Goal: Task Accomplishment & Management: Complete application form

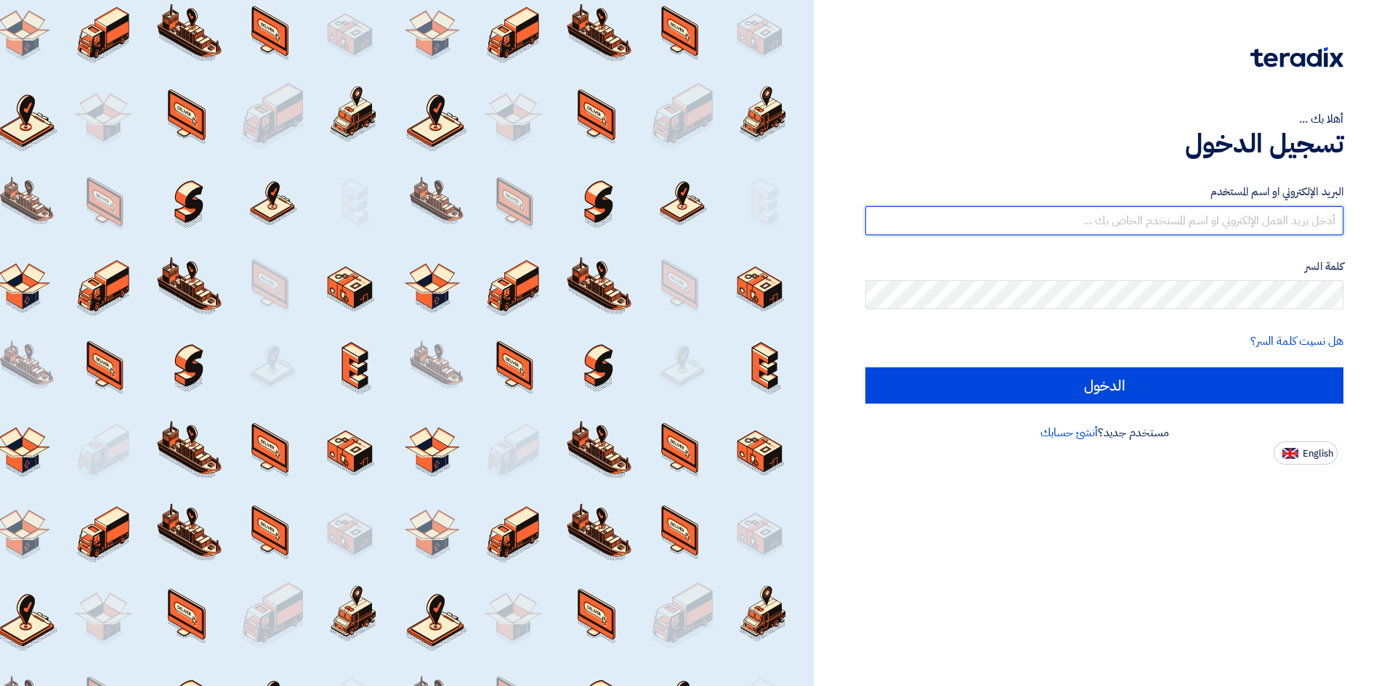
click at [1067, 220] on input "text" at bounding box center [1104, 220] width 478 height 29
click at [1187, 232] on input "text" at bounding box center [1104, 220] width 478 height 29
type input "m"
type input "M"
type input "[PERSON_NAME][EMAIL_ADDRESS][DOMAIN_NAME]"
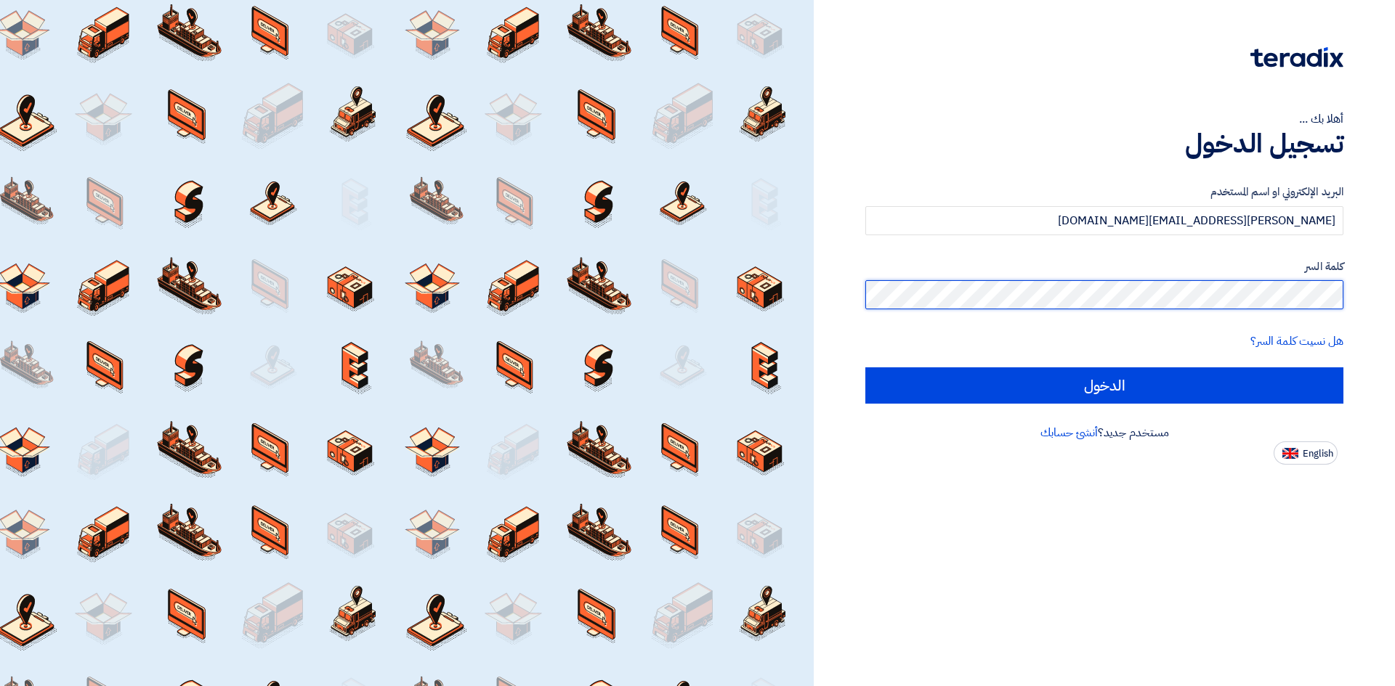
click at [865, 368] on input "الدخول" at bounding box center [1104, 386] width 478 height 36
type input "Sign in"
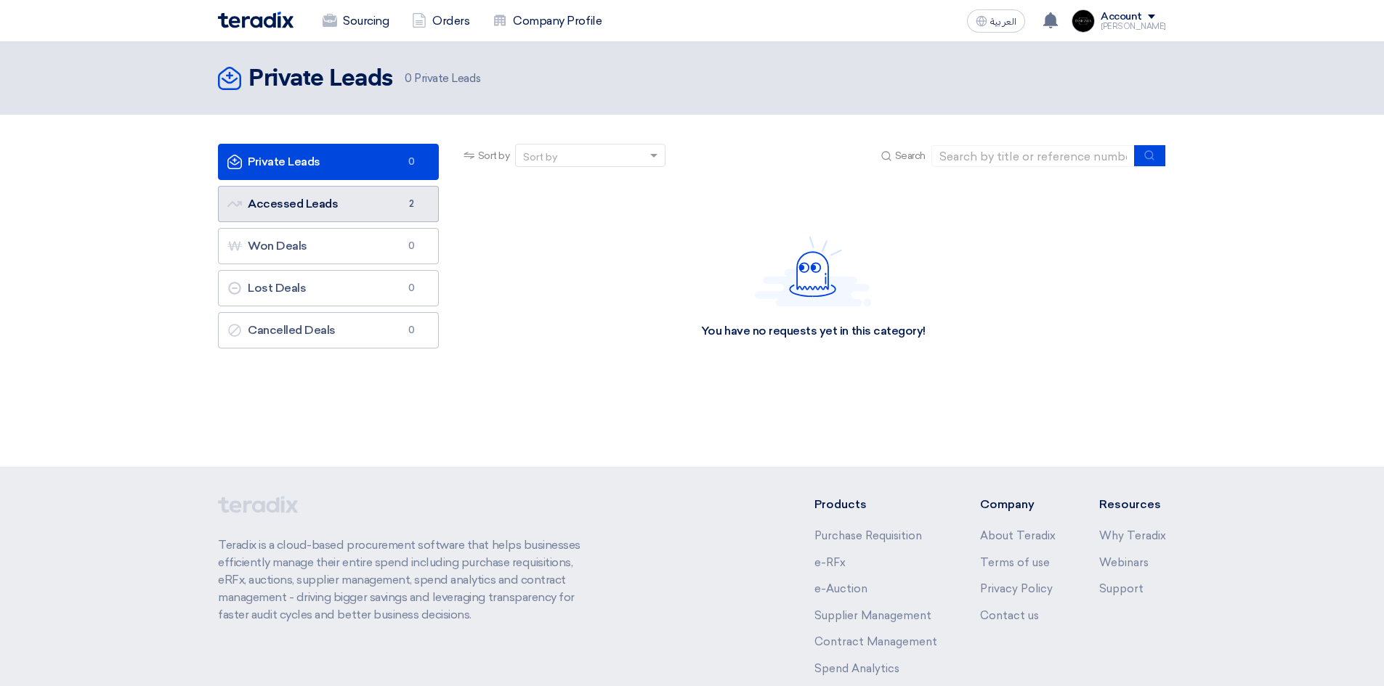
click at [275, 200] on link "Accessed Leads Accessed Leads 2" at bounding box center [328, 204] width 221 height 36
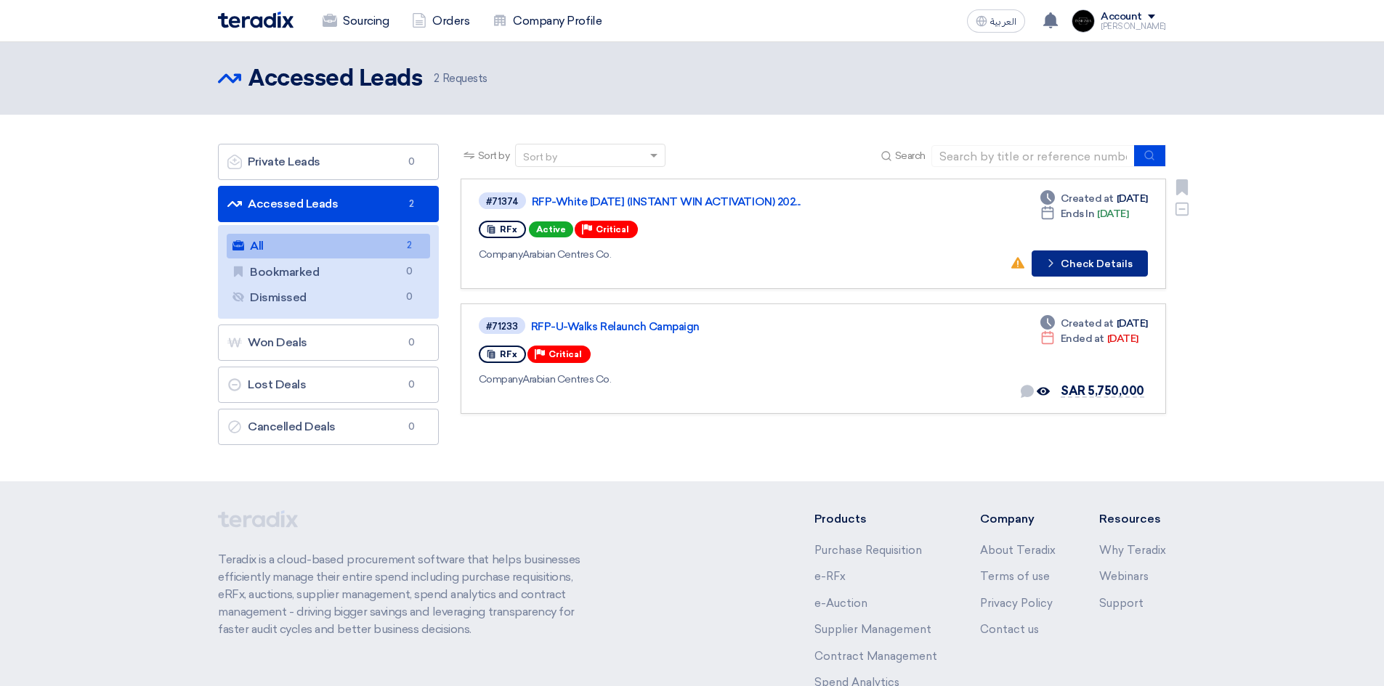
click at [1079, 264] on button "Check details Check Details" at bounding box center [1089, 264] width 116 height 26
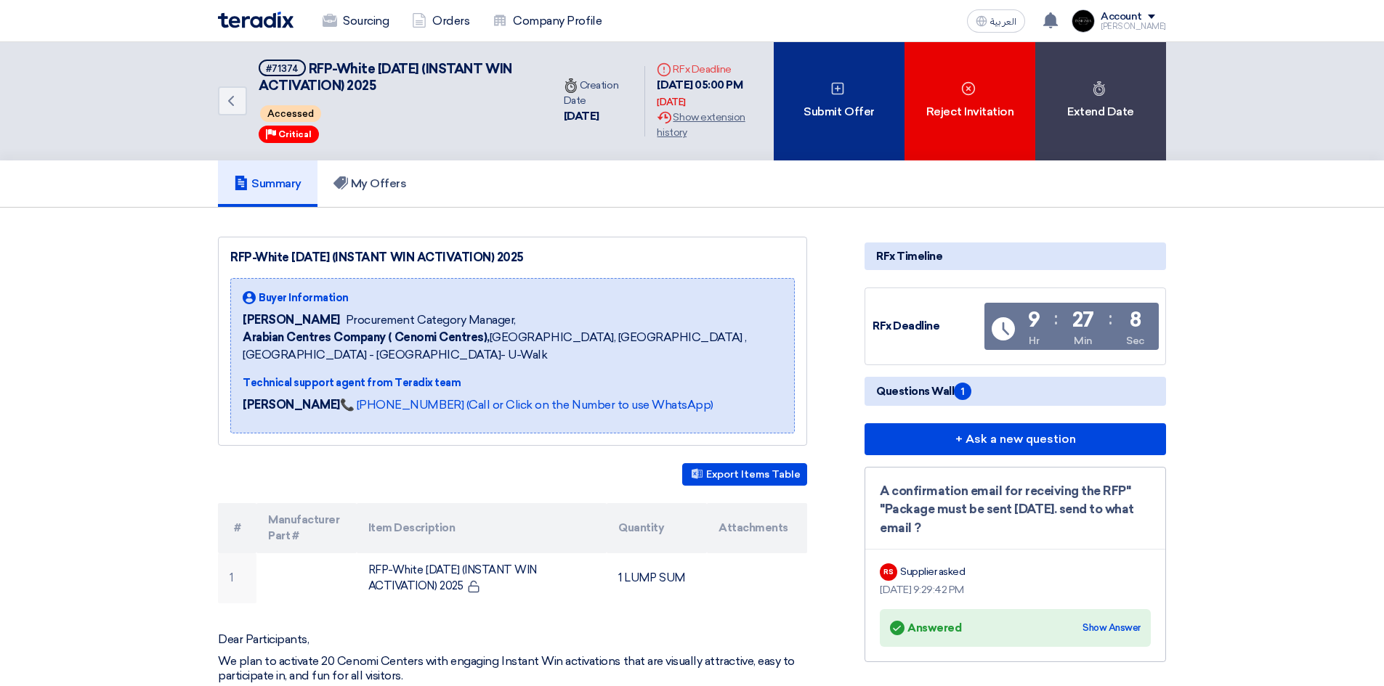
click at [844, 94] on icon at bounding box center [837, 88] width 15 height 15
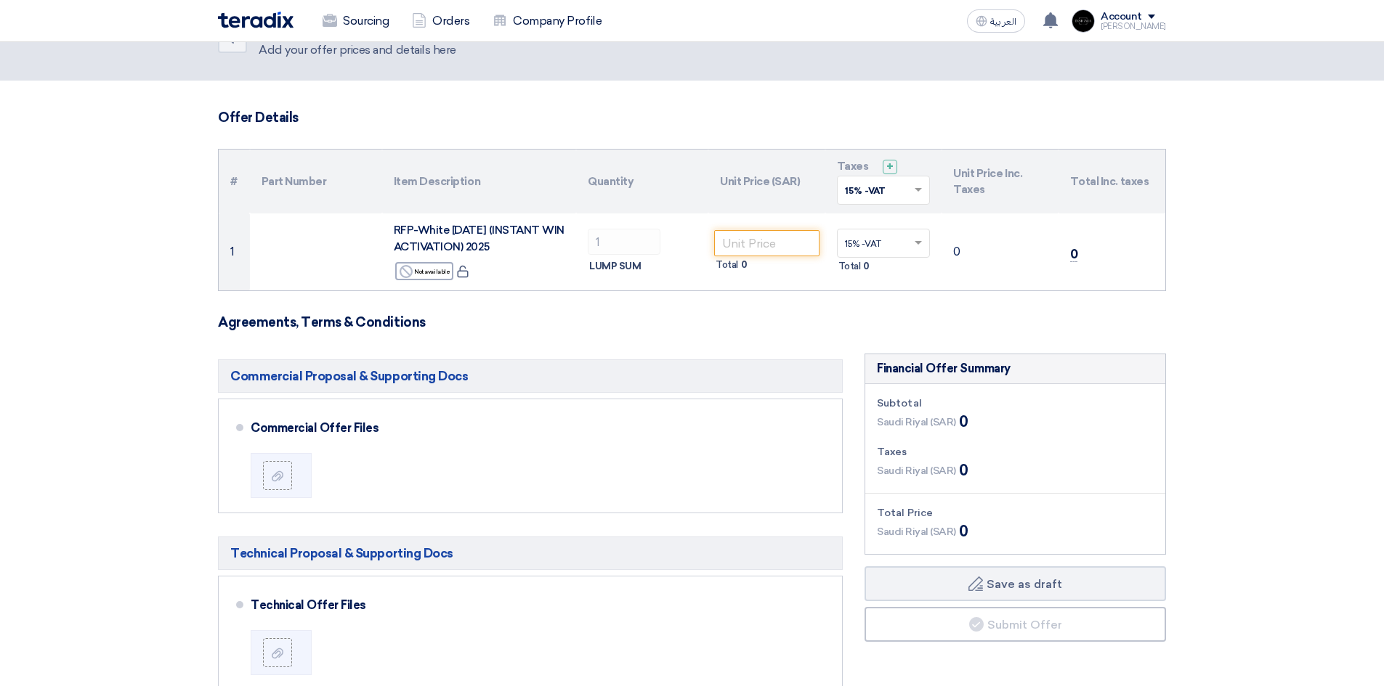
scroll to position [73, 0]
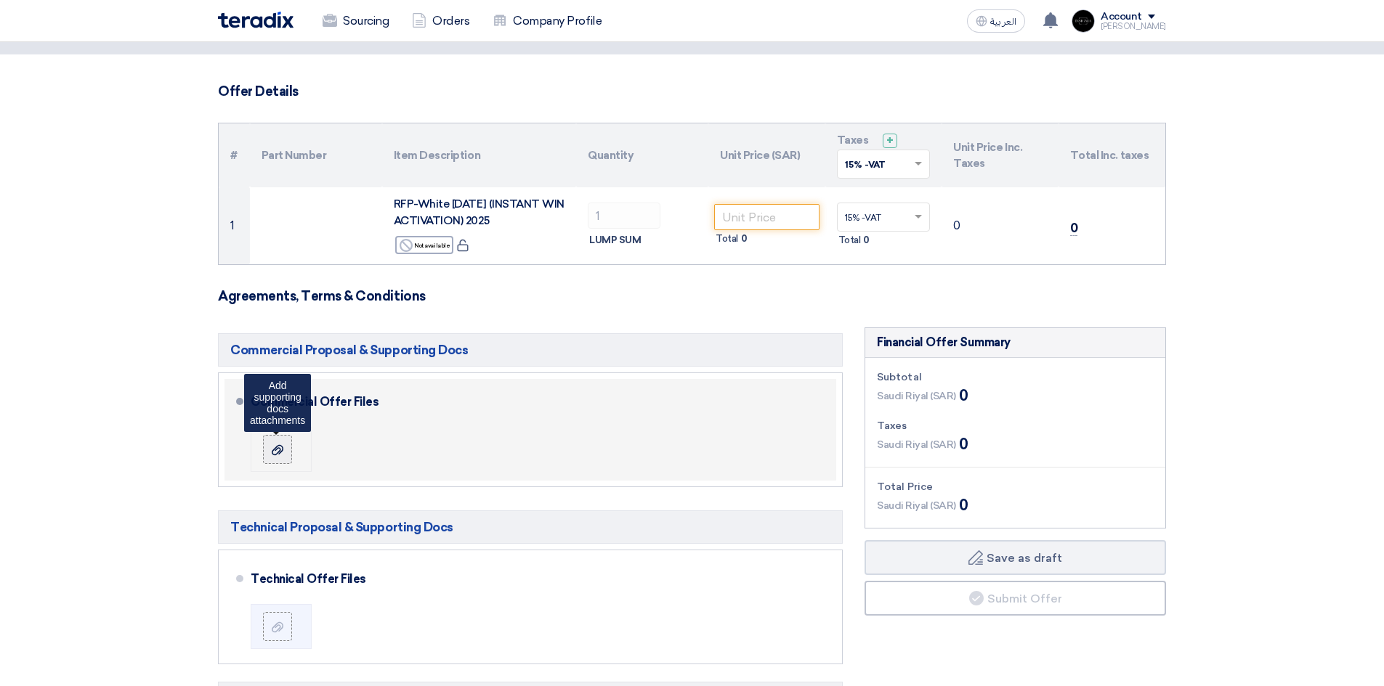
click at [274, 448] on icon at bounding box center [278, 451] width 12 height 12
click at [0, 0] on input "file" at bounding box center [0, 0] width 0 height 0
click at [275, 452] on icon at bounding box center [278, 451] width 12 height 12
click at [0, 0] on input "file" at bounding box center [0, 0] width 0 height 0
click at [282, 447] on use at bounding box center [278, 450] width 12 height 10
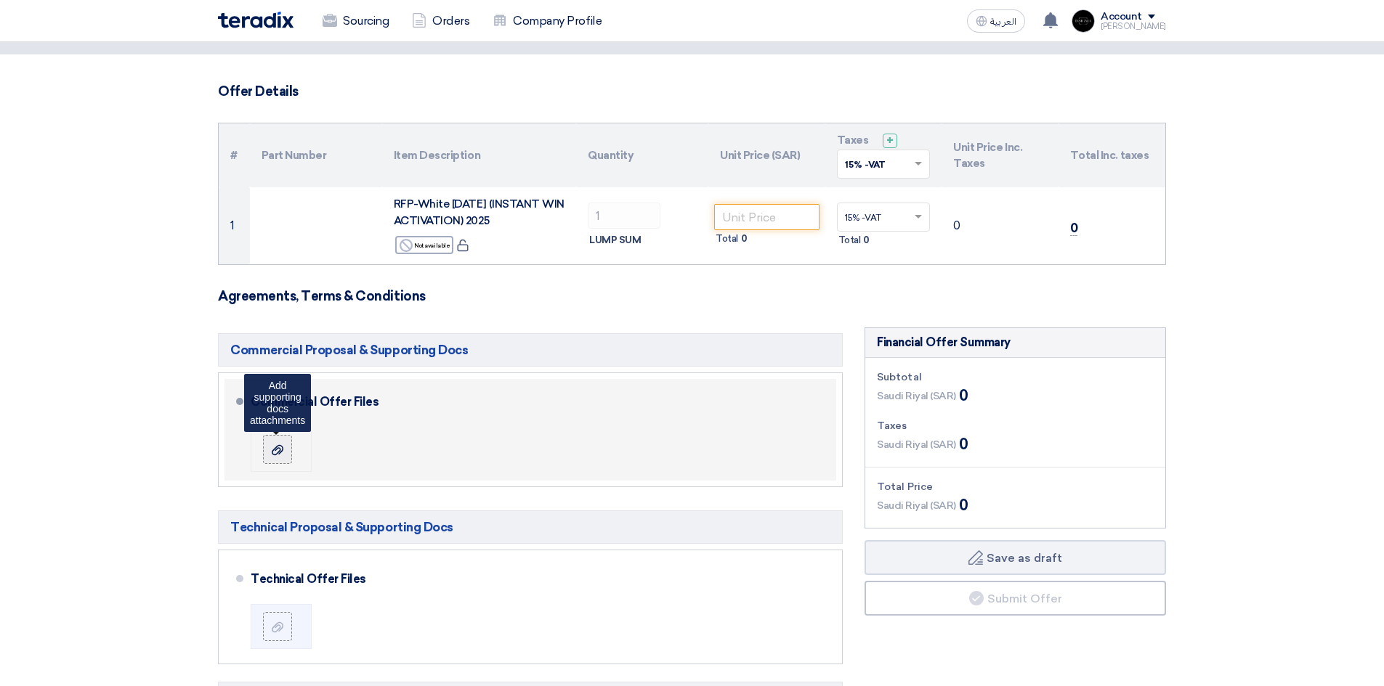
click at [0, 0] on input "file" at bounding box center [0, 0] width 0 height 0
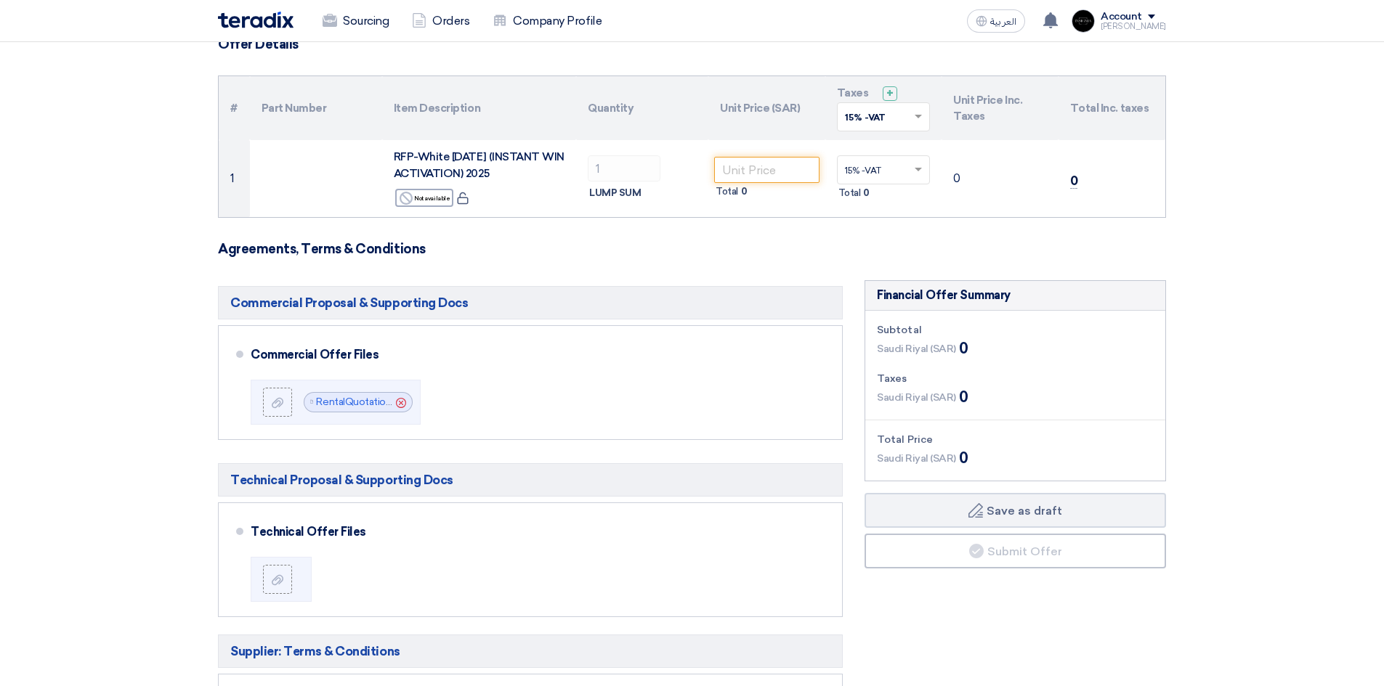
scroll to position [145, 0]
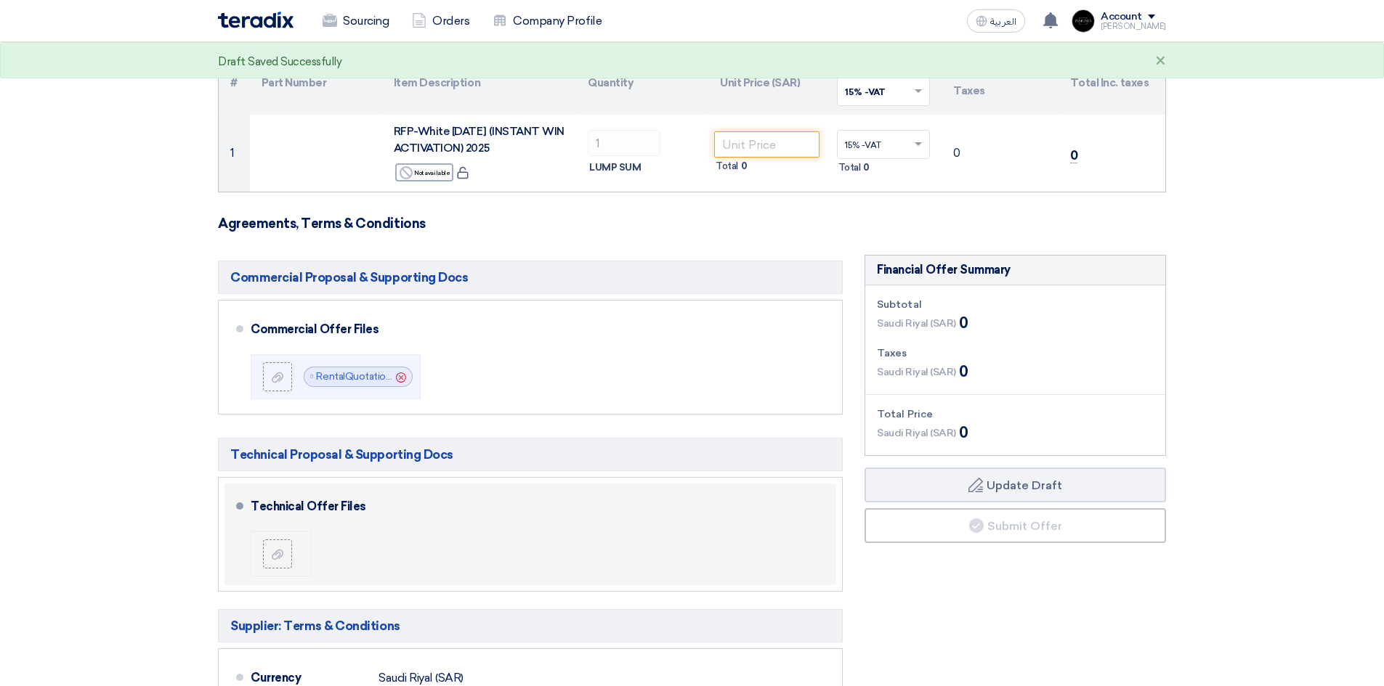
click at [259, 551] on li at bounding box center [281, 554] width 61 height 45
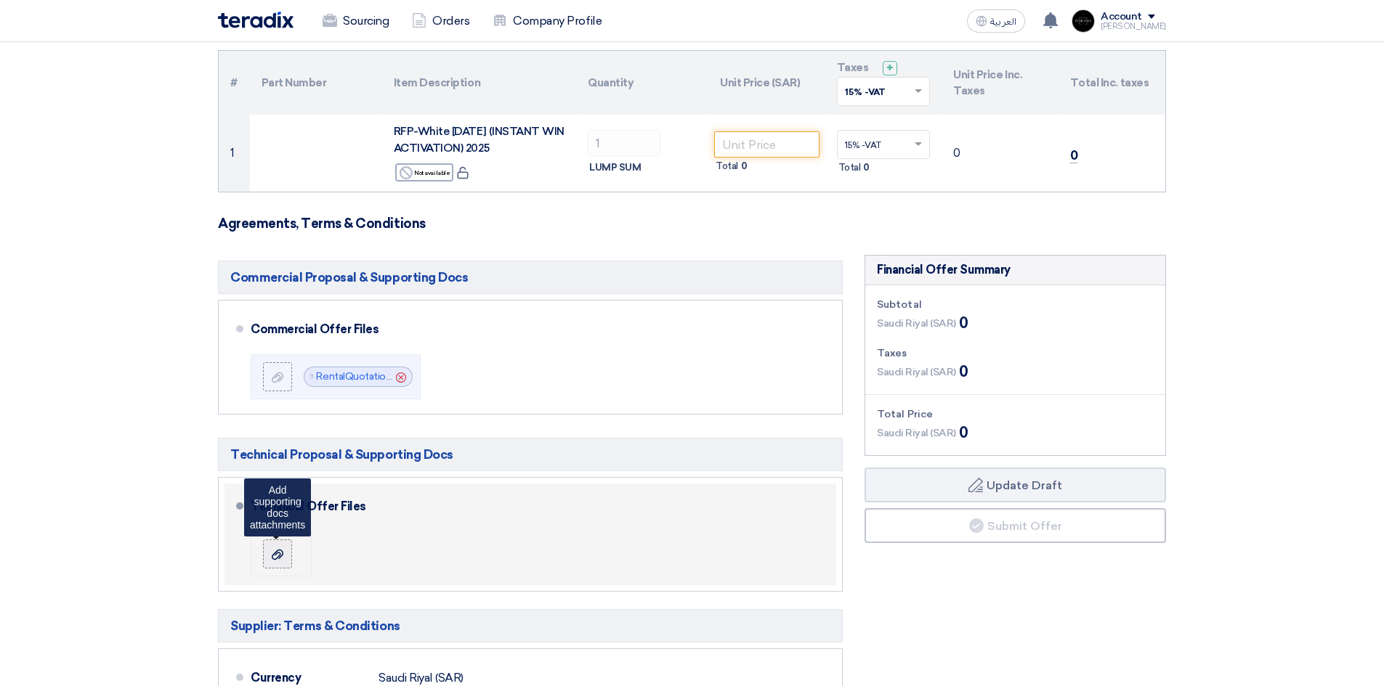
click at [277, 551] on use at bounding box center [278, 555] width 12 height 10
click at [0, 0] on input "file" at bounding box center [0, 0] width 0 height 0
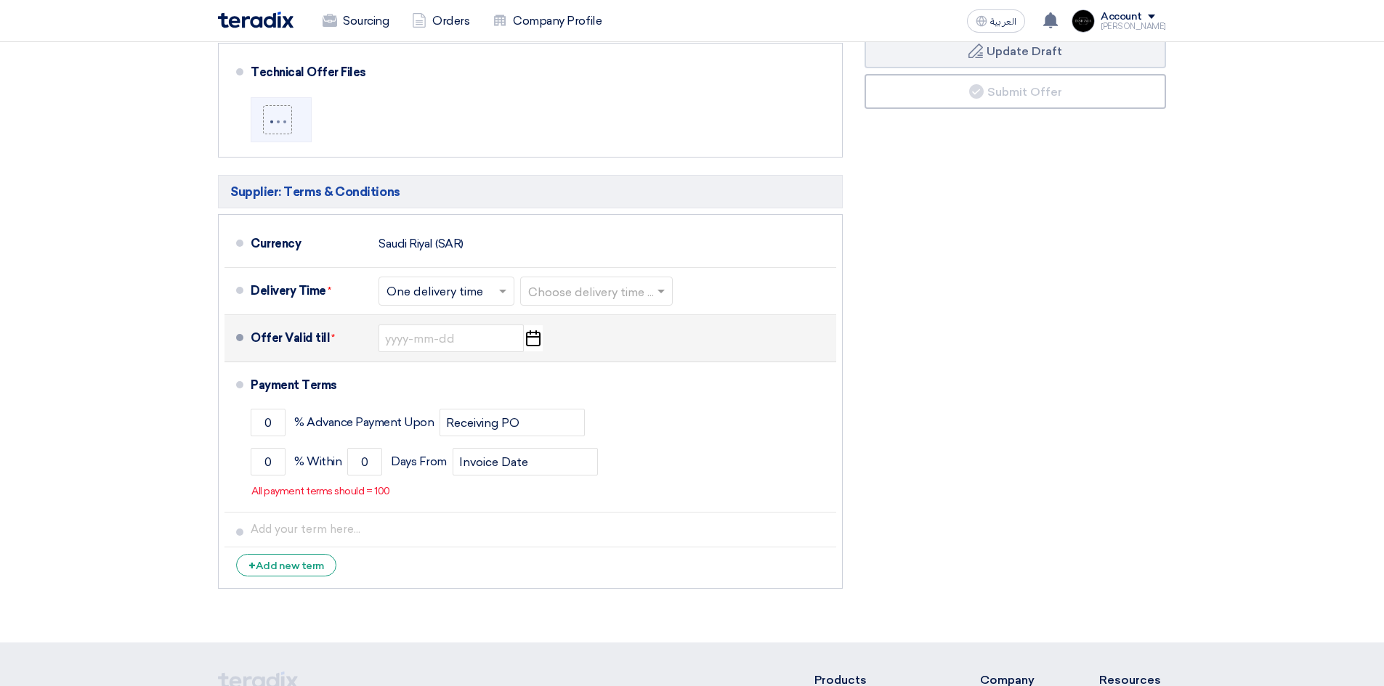
scroll to position [581, 0]
click at [437, 341] on input at bounding box center [450, 337] width 145 height 28
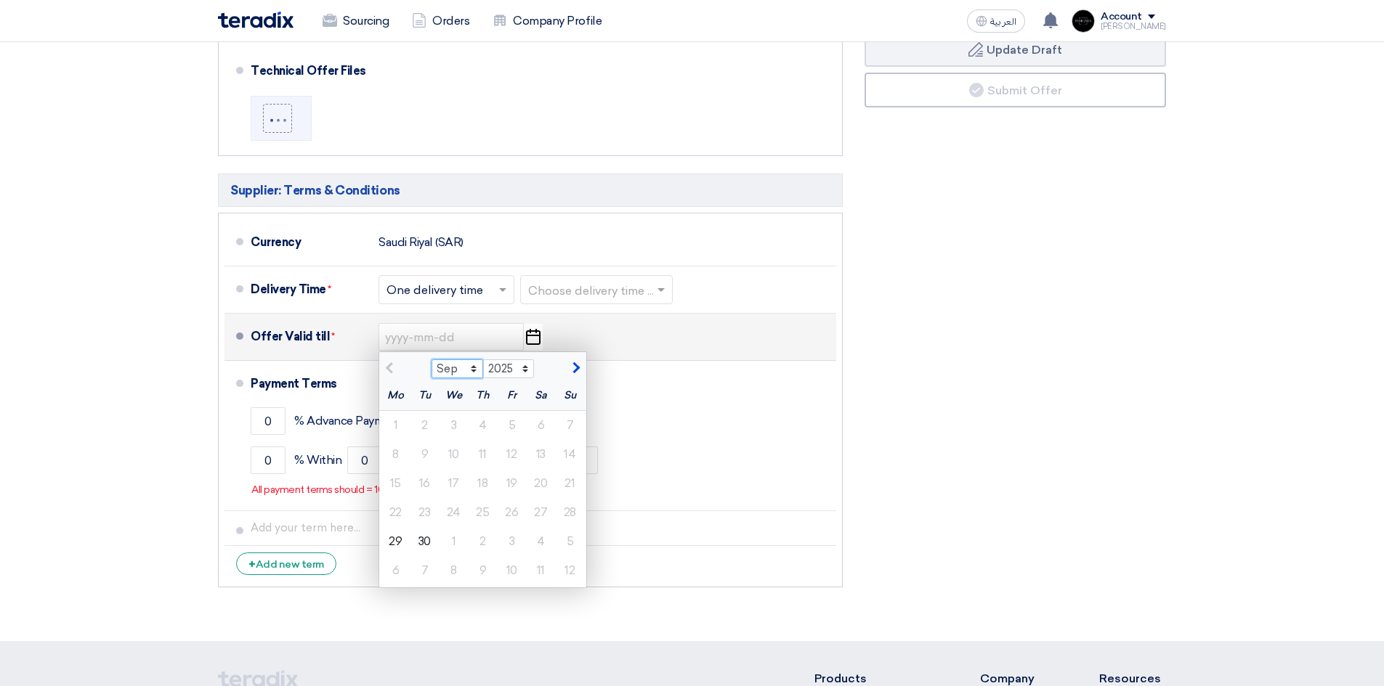
click at [474, 370] on select "Sep Oct Nov Dec" at bounding box center [457, 369] width 52 height 19
select select "10"
click at [431, 360] on select "Sep Oct Nov Dec" at bounding box center [457, 369] width 52 height 19
click at [457, 482] on div "15" at bounding box center [453, 483] width 29 height 29
type input "[DATE]"
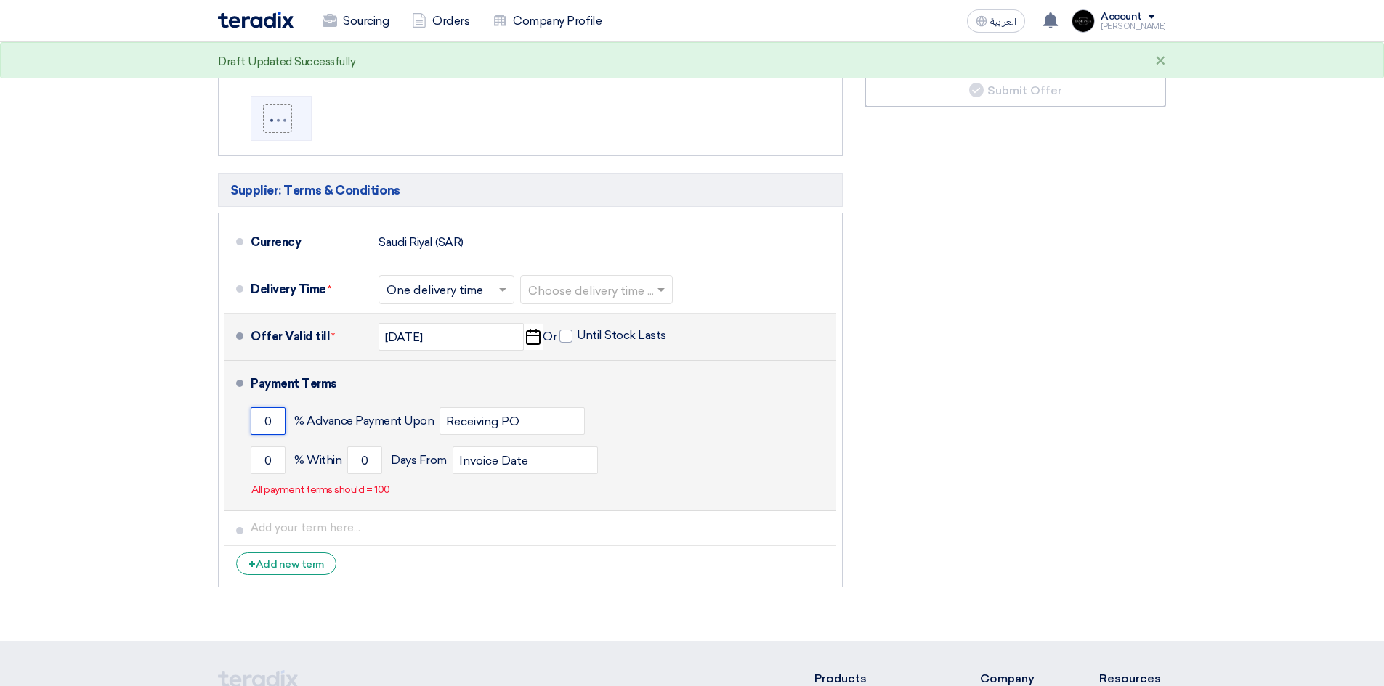
click at [275, 424] on input "0" at bounding box center [268, 422] width 35 height 28
drag, startPoint x: 275, startPoint y: 424, endPoint x: 246, endPoint y: 422, distance: 29.9
click at [246, 422] on li "Payment Terms 0 % Advance Payment Upon Receiving PO 0 % Within 0" at bounding box center [530, 436] width 612 height 150
type input "70"
click at [677, 430] on div "70 % Advance Payment Upon Receiving PO" at bounding box center [541, 421] width 580 height 39
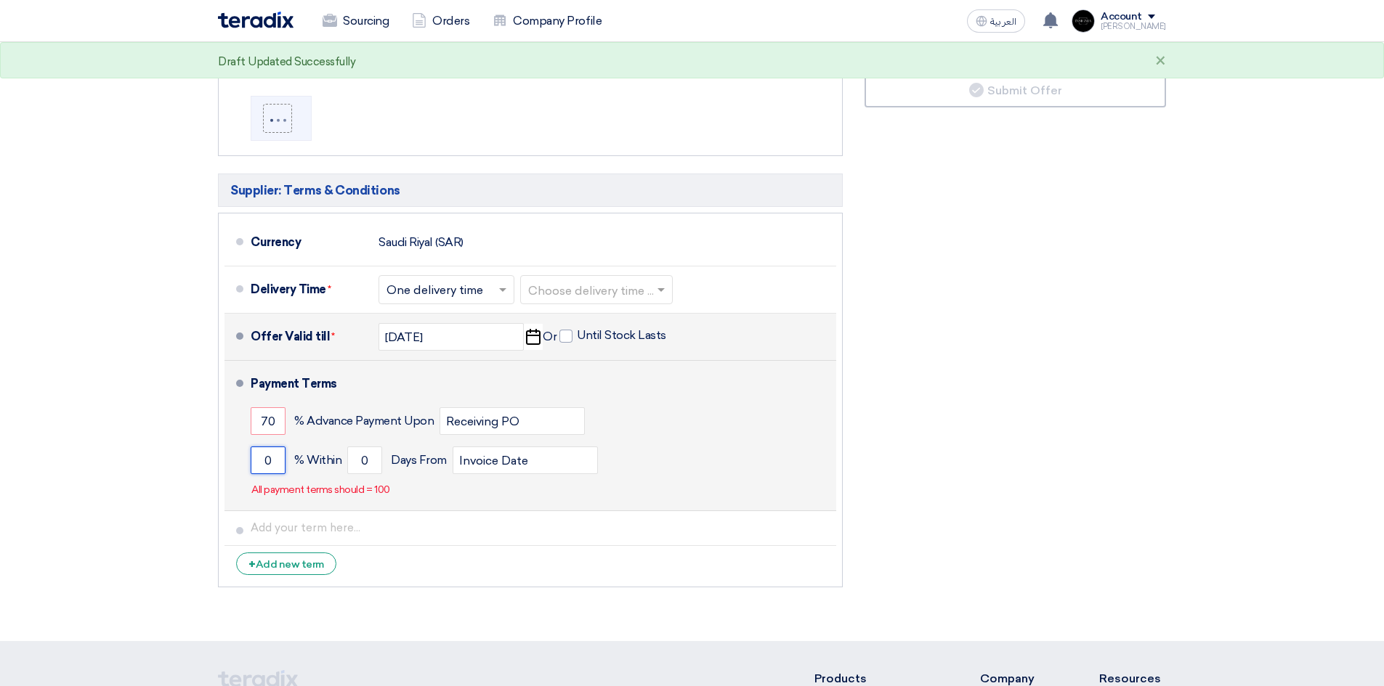
drag, startPoint x: 267, startPoint y: 466, endPoint x: 283, endPoint y: 457, distance: 18.2
click at [283, 457] on input "0" at bounding box center [268, 461] width 35 height 28
type input "30"
drag, startPoint x: 371, startPoint y: 458, endPoint x: 333, endPoint y: 458, distance: 38.5
click at [341, 459] on div "30 % [DATE] From Invoice Date" at bounding box center [541, 460] width 580 height 39
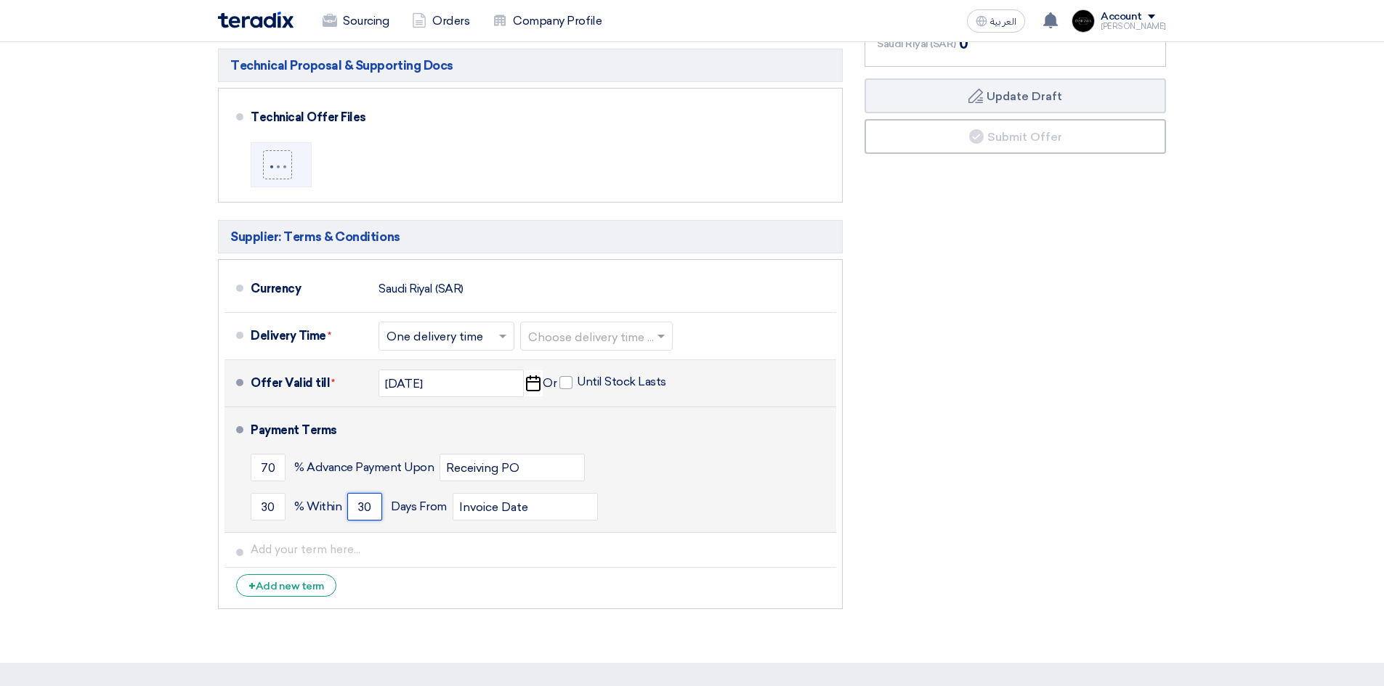
scroll to position [508, 0]
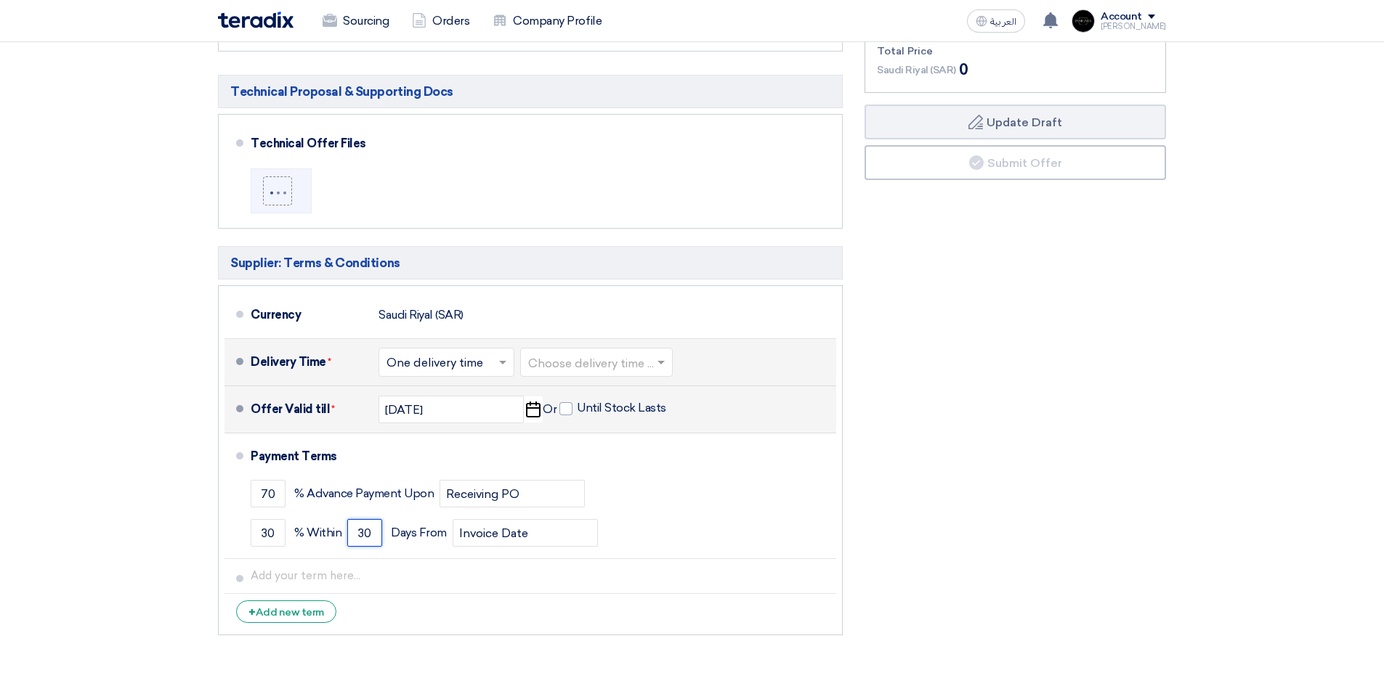
type input "30"
click at [509, 361] on span at bounding box center [504, 362] width 18 height 15
click at [474, 392] on span "Multiple delivery times" at bounding box center [449, 393] width 126 height 14
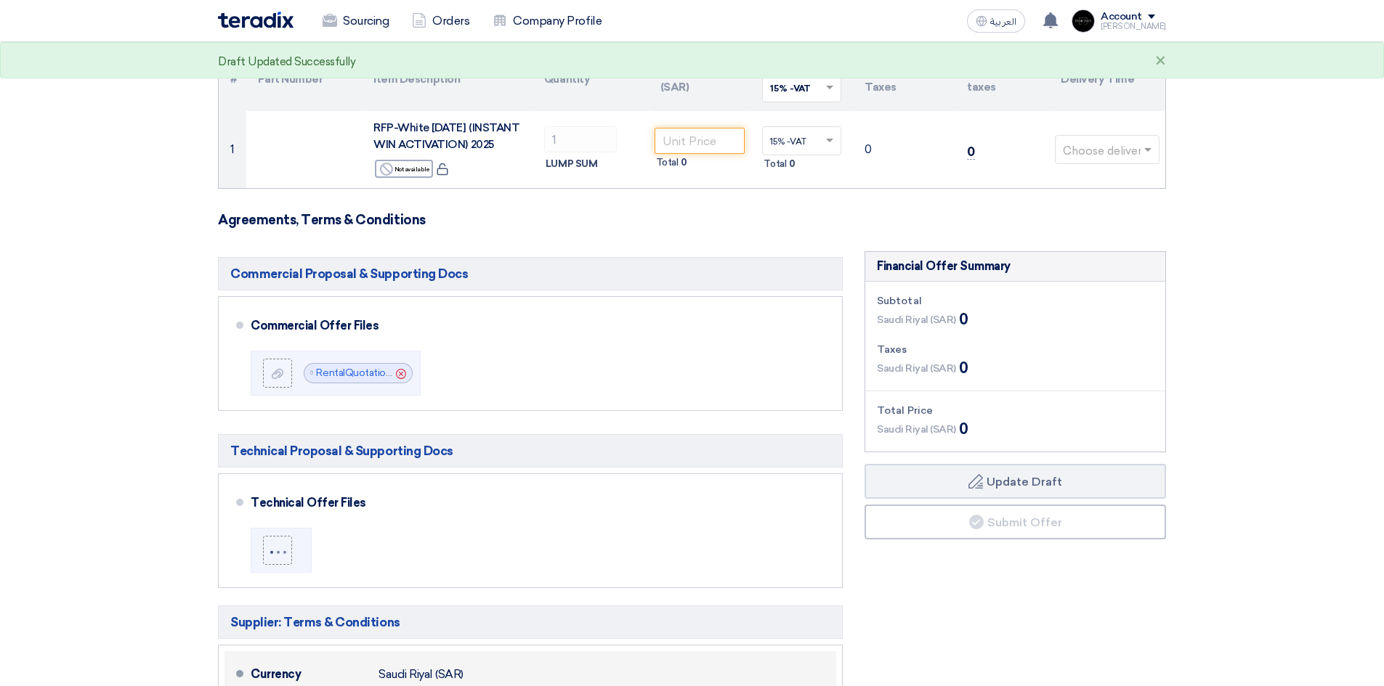
scroll to position [0, 0]
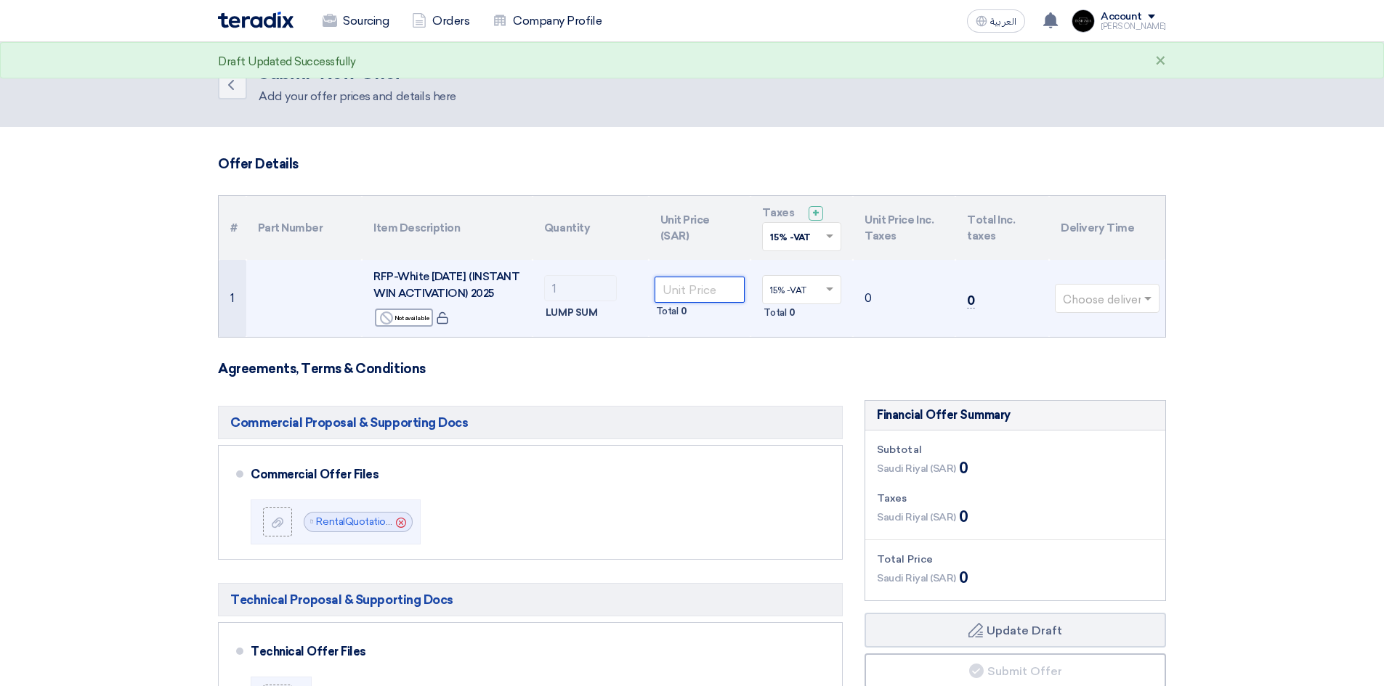
click at [721, 285] on input "number" at bounding box center [699, 290] width 91 height 26
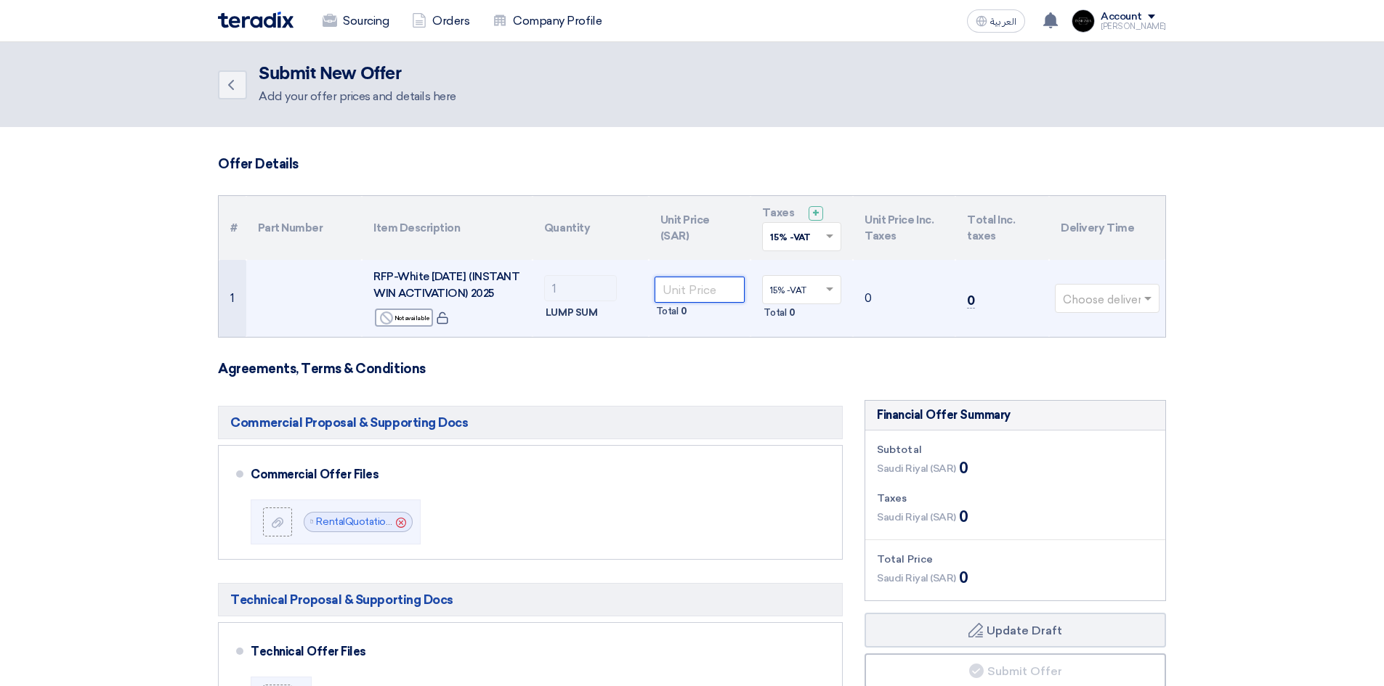
paste input "594000"
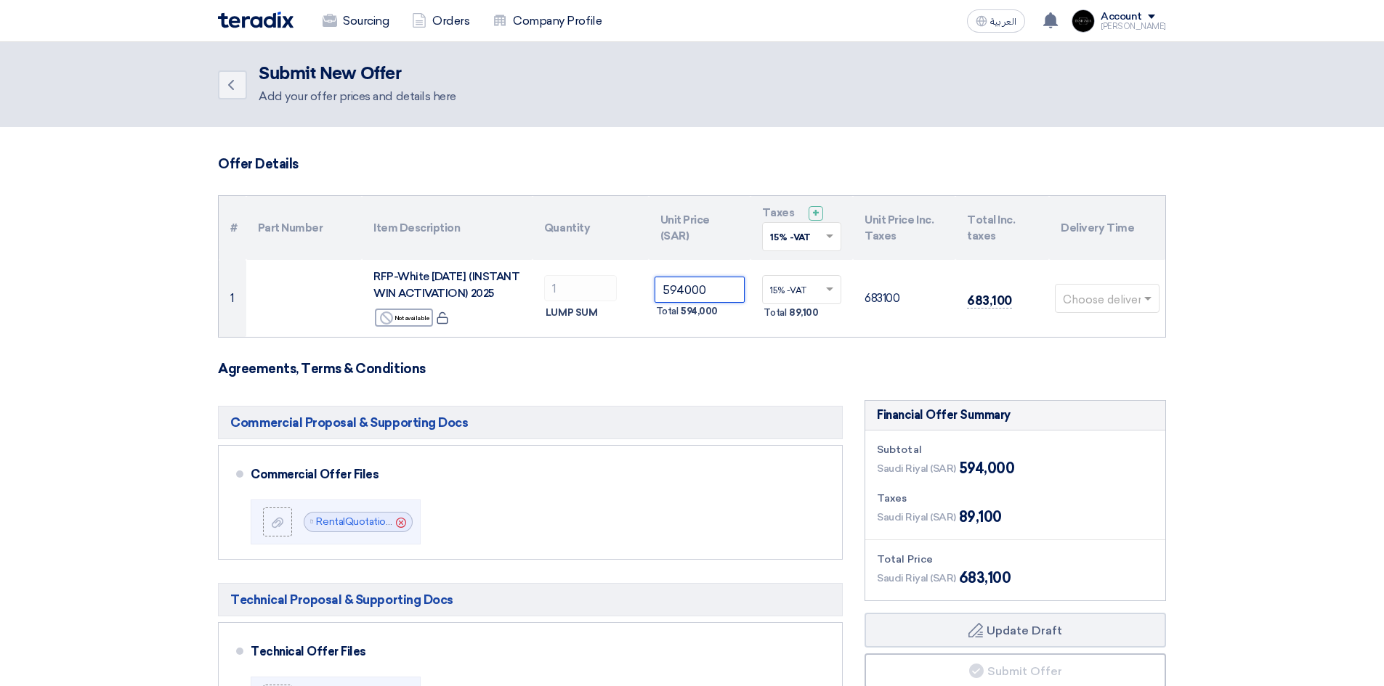
type input "594000"
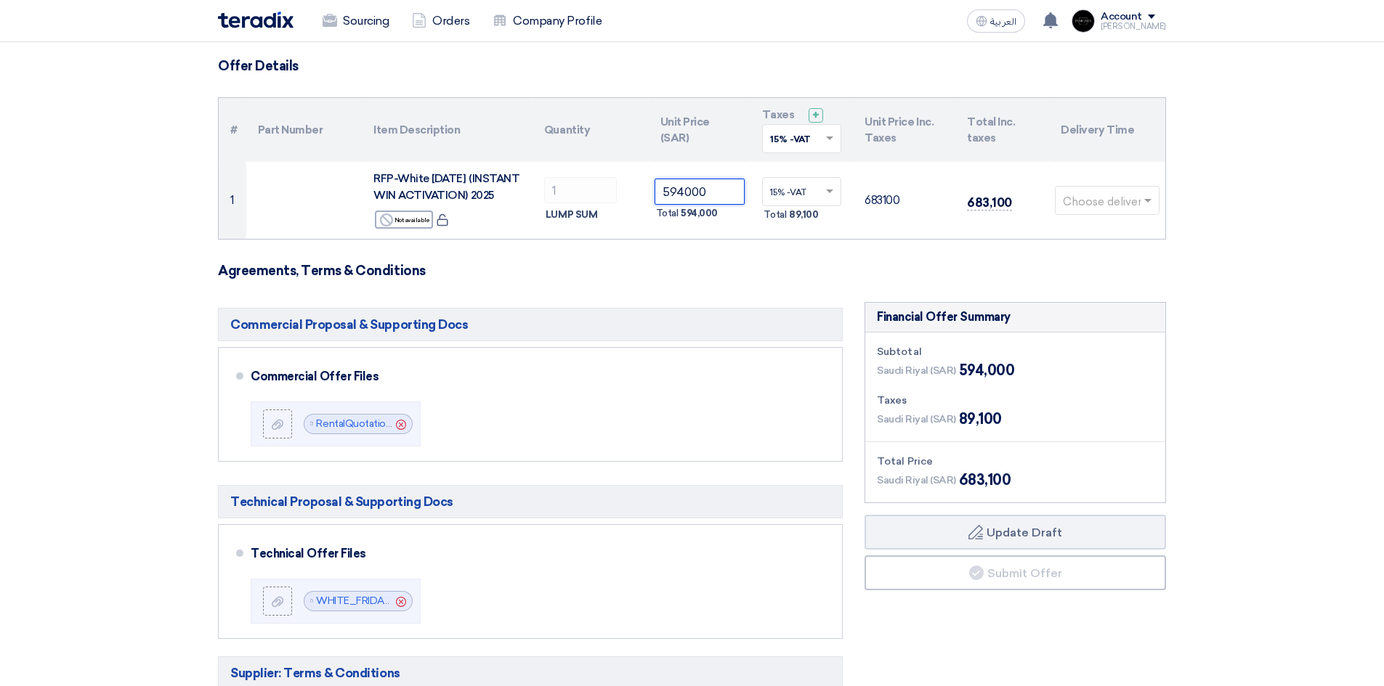
scroll to position [73, 0]
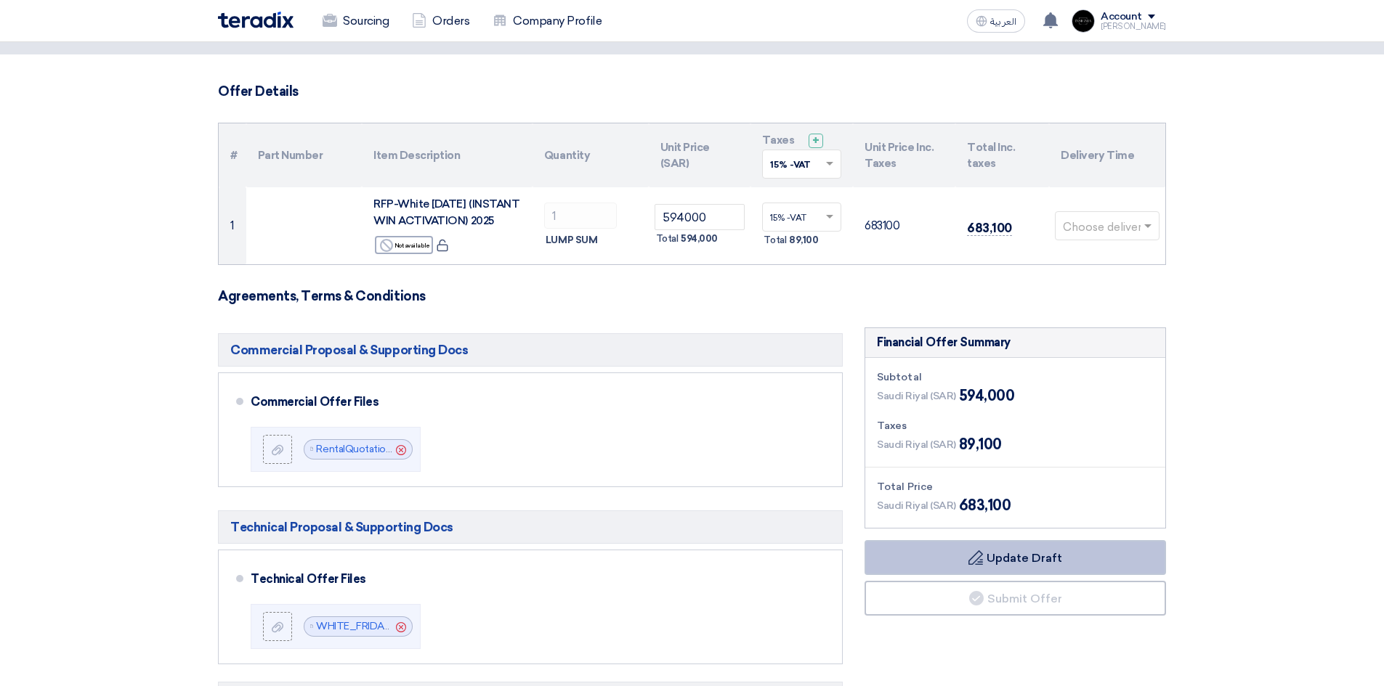
click at [1046, 559] on button "Draft Update Draft" at bounding box center [1014, 557] width 301 height 35
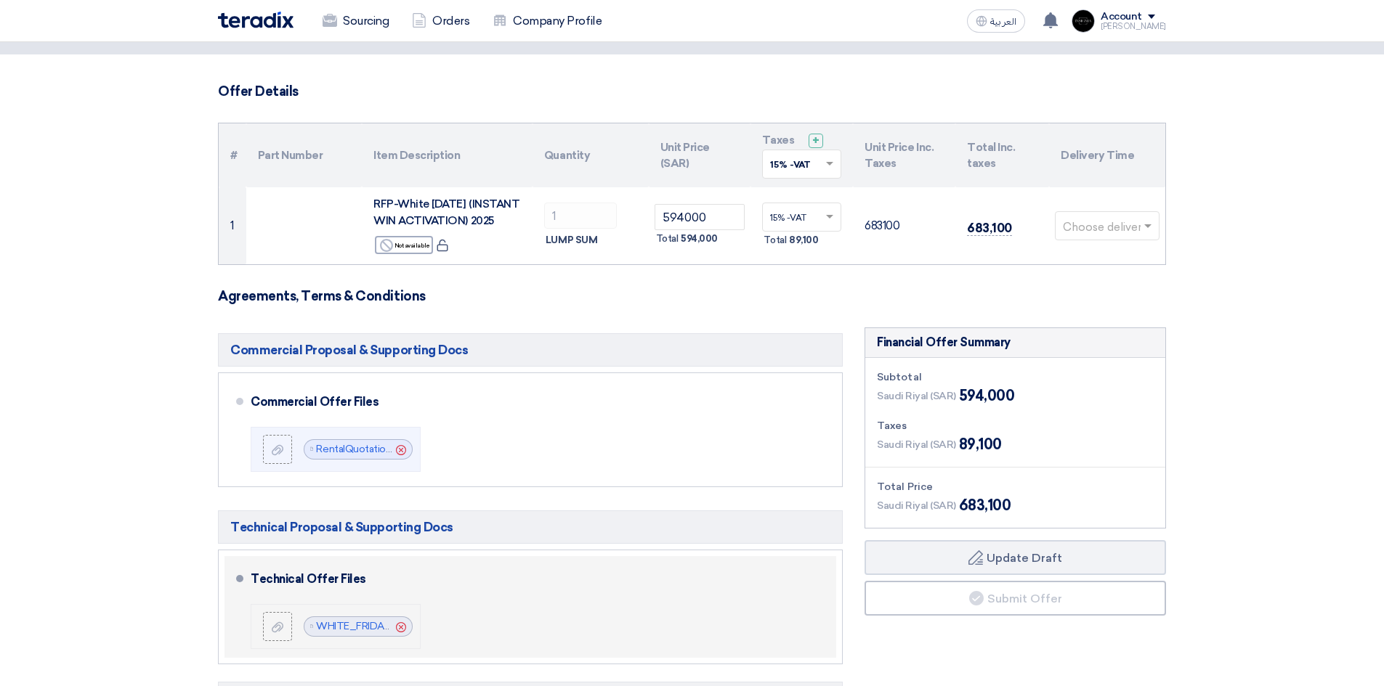
scroll to position [0, 0]
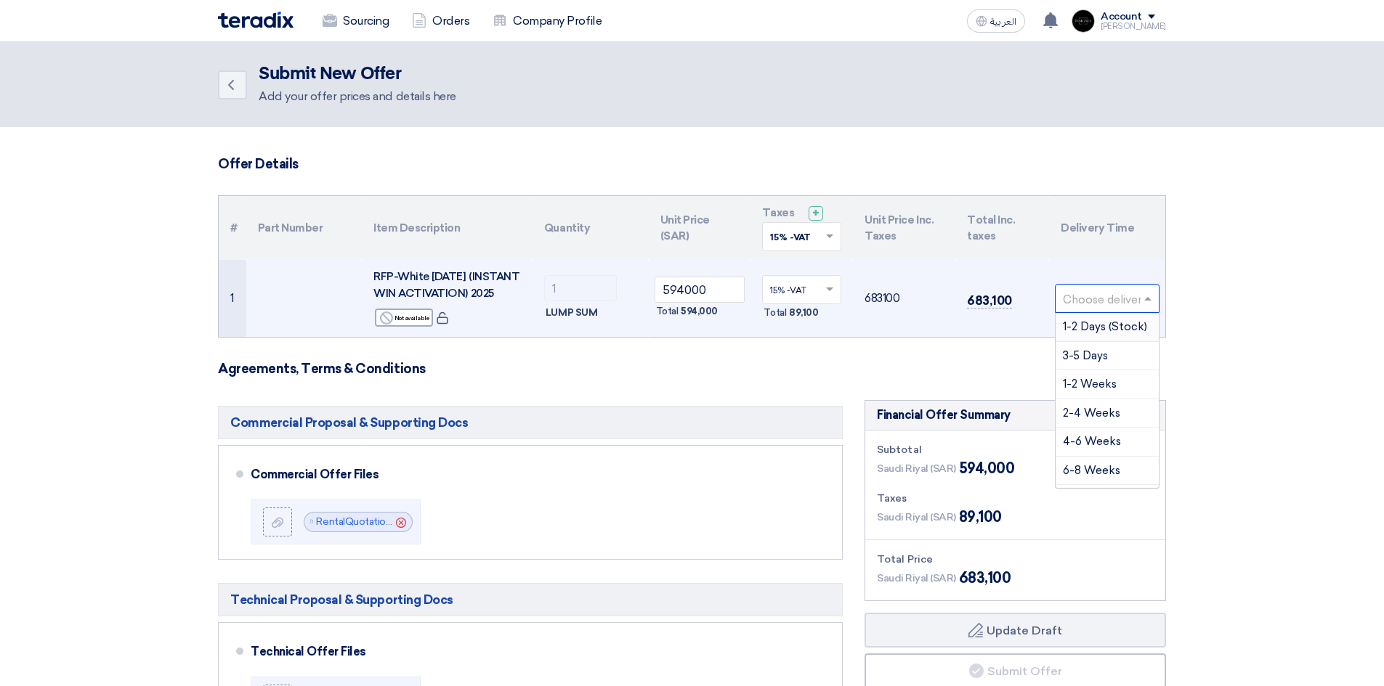
click at [1146, 301] on span at bounding box center [1149, 299] width 18 height 17
click at [1087, 411] on span "2-4 Weeks" at bounding box center [1091, 413] width 57 height 13
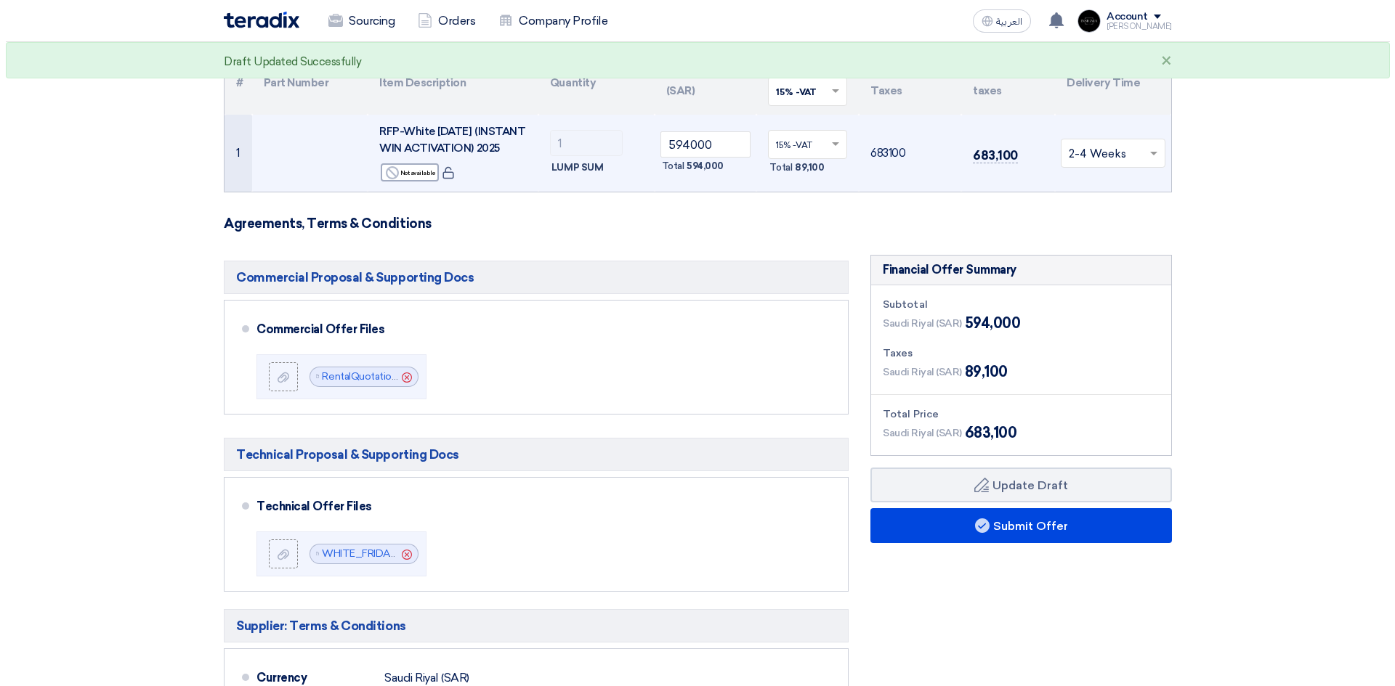
scroll to position [218, 0]
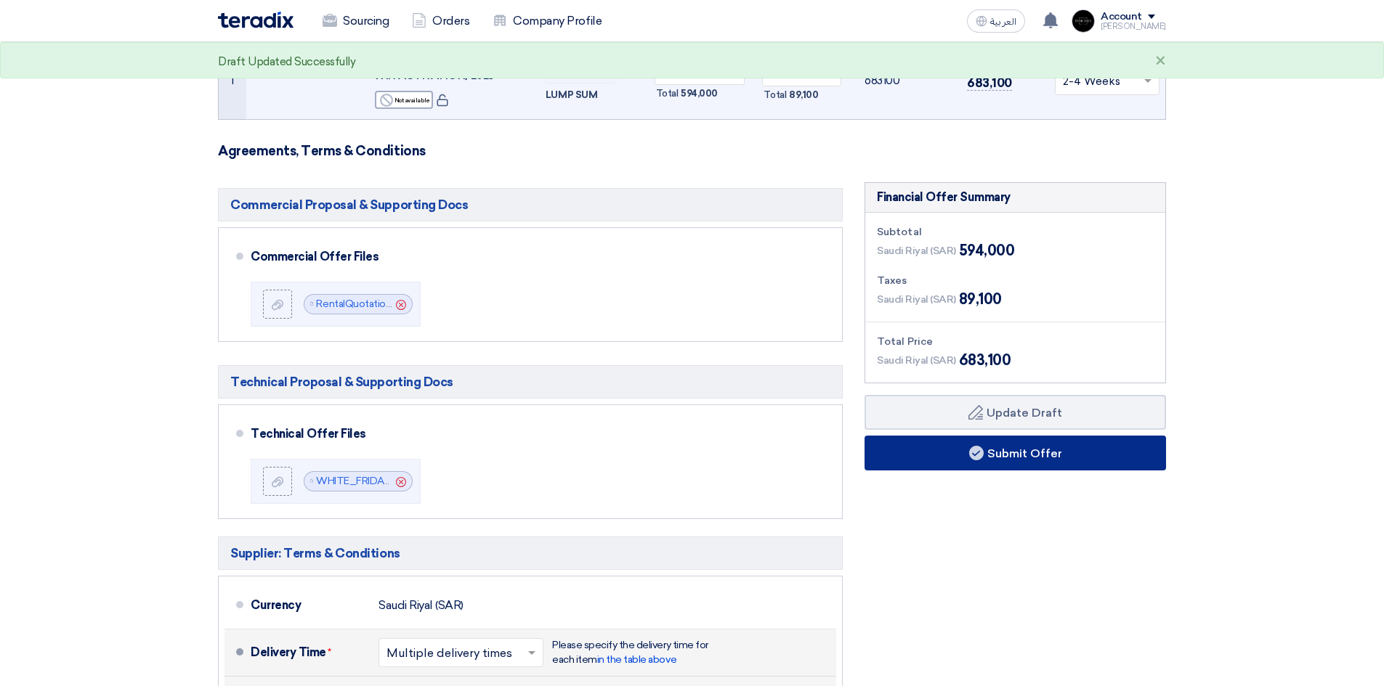
click at [1010, 445] on button "Submit Offer" at bounding box center [1014, 453] width 301 height 35
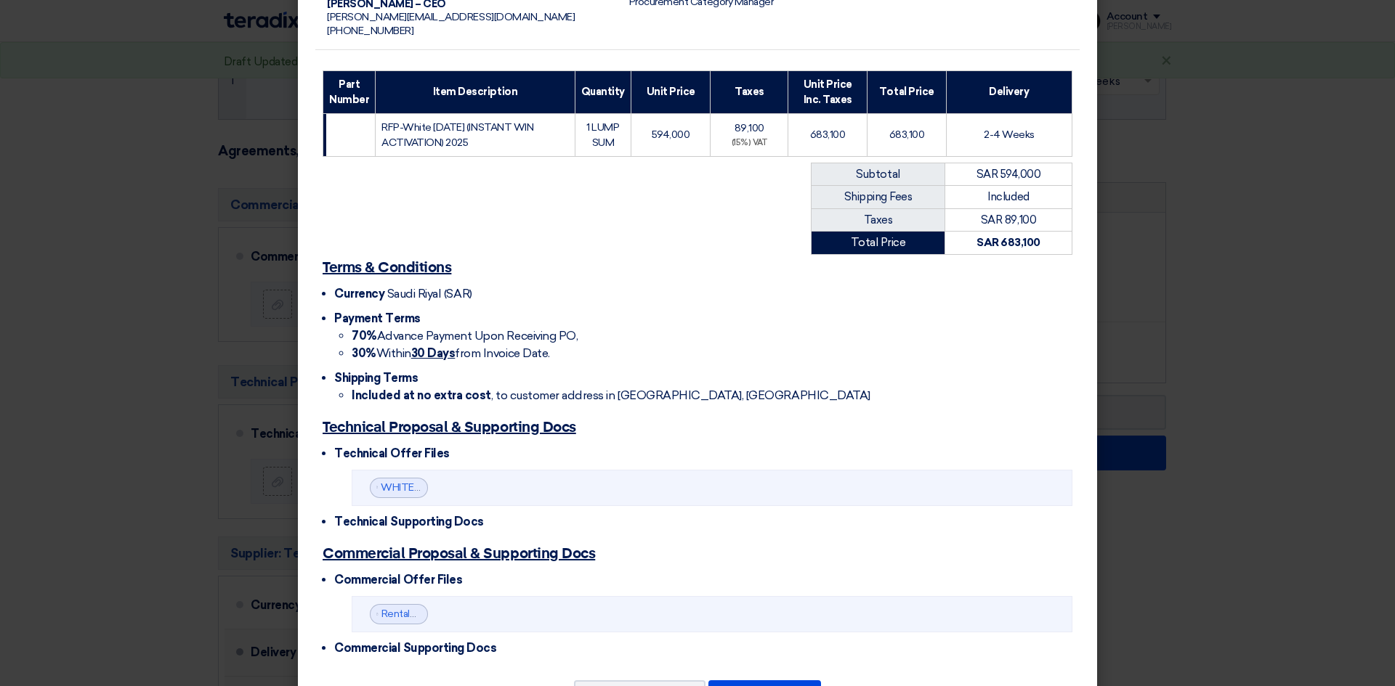
scroll to position [217, 0]
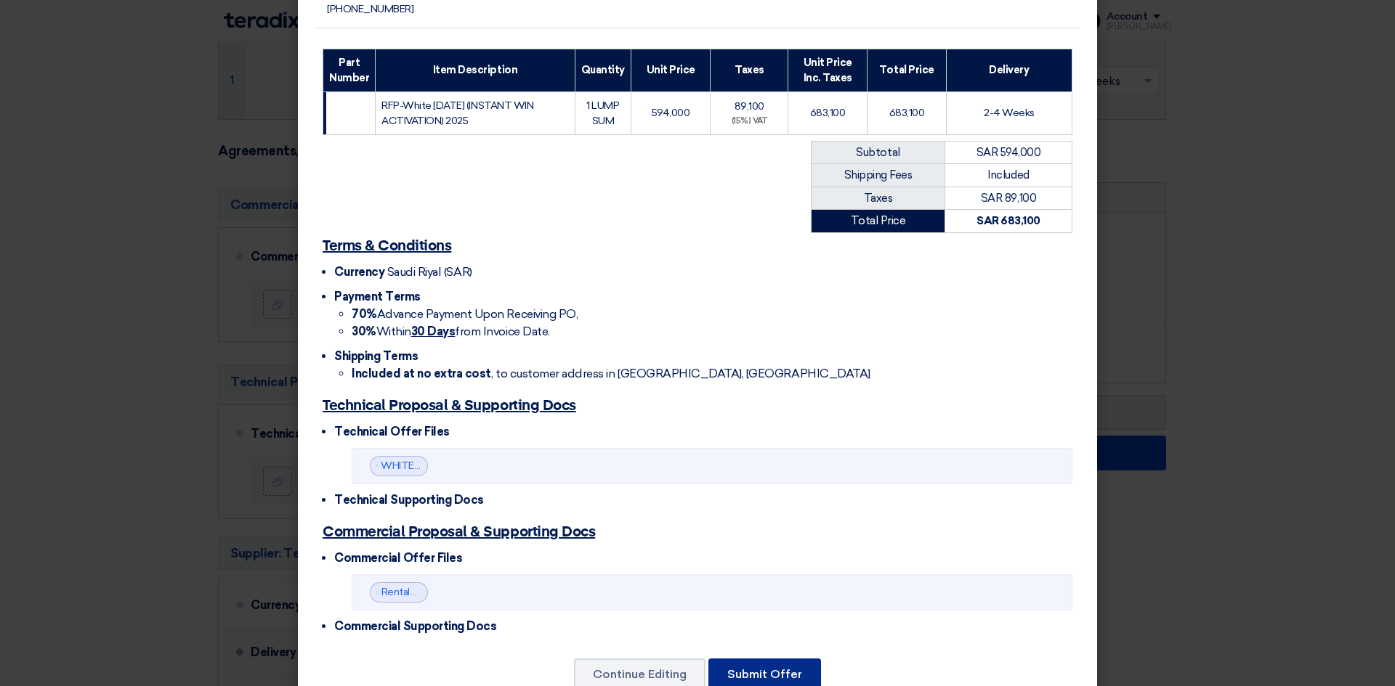
click at [746, 659] on button "Submit Offer" at bounding box center [764, 675] width 113 height 32
